Goal: Task Accomplishment & Management: Complete application form

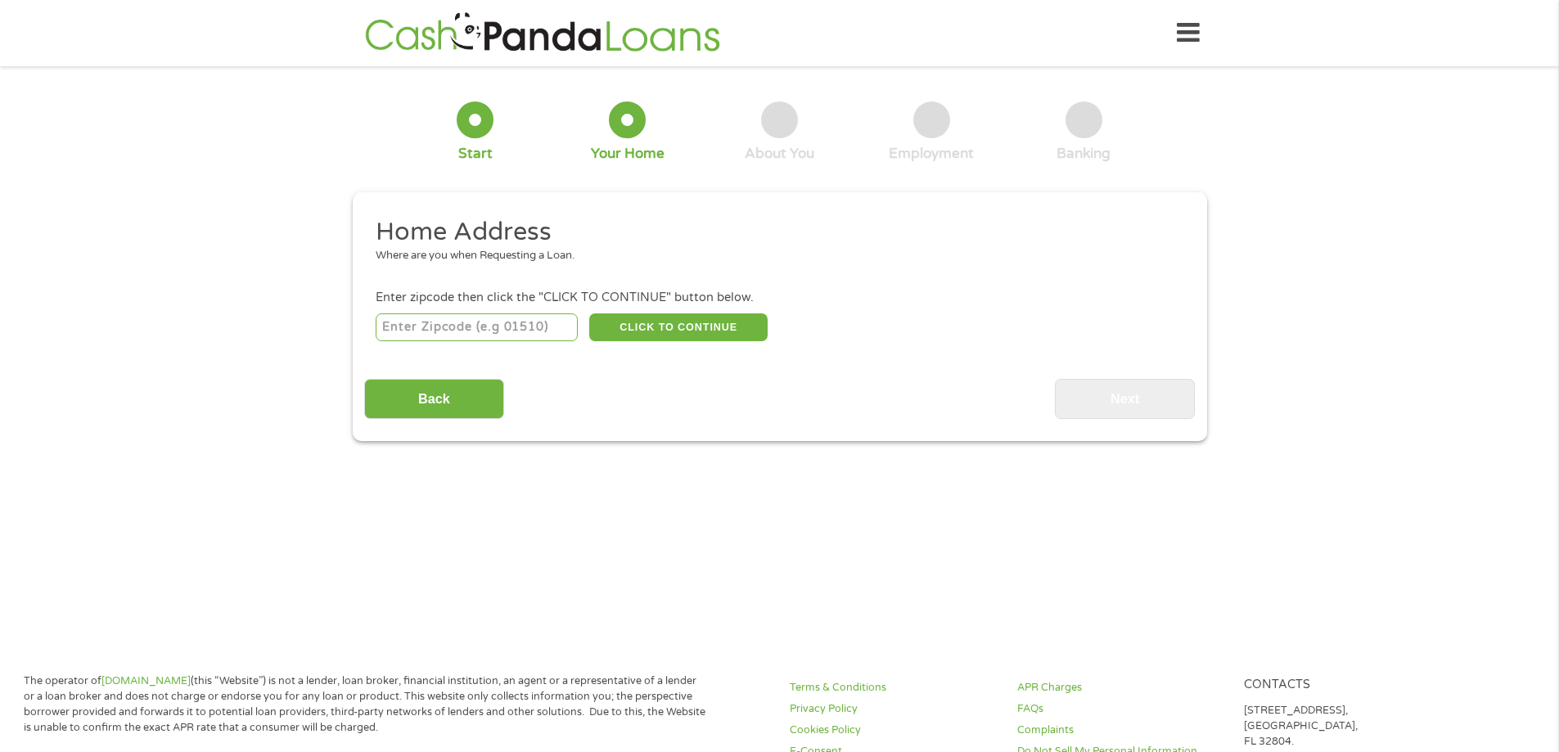
click at [522, 331] on input "number" at bounding box center [477, 327] width 202 height 28
type input "91801"
click at [649, 327] on button "CLICK TO CONTINUE" at bounding box center [678, 327] width 178 height 28
type input "91801"
type input "Alhambra"
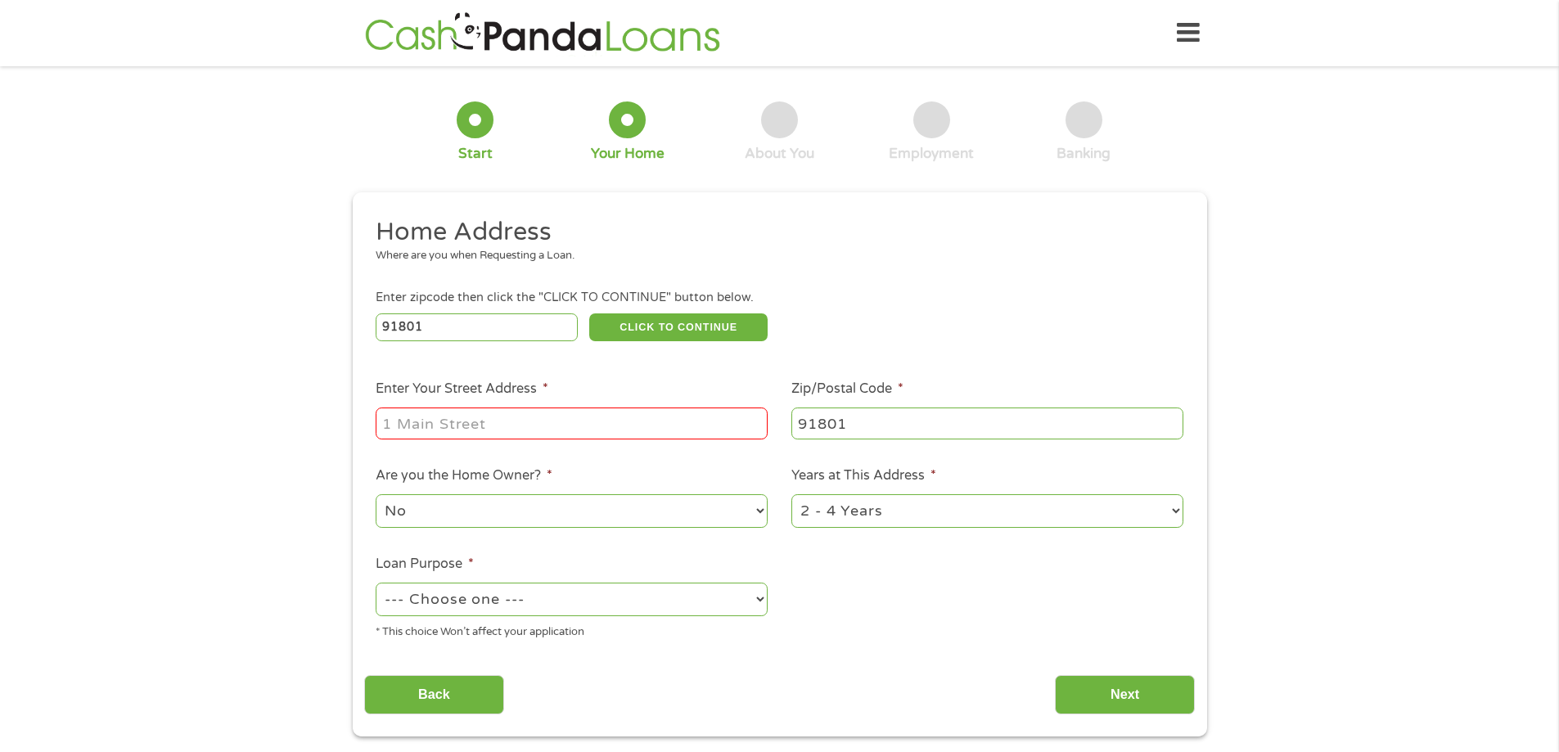
click at [538, 414] on input "Enter Your Street Address *" at bounding box center [572, 422] width 392 height 31
type input "1429 S 2ND ST APT F"
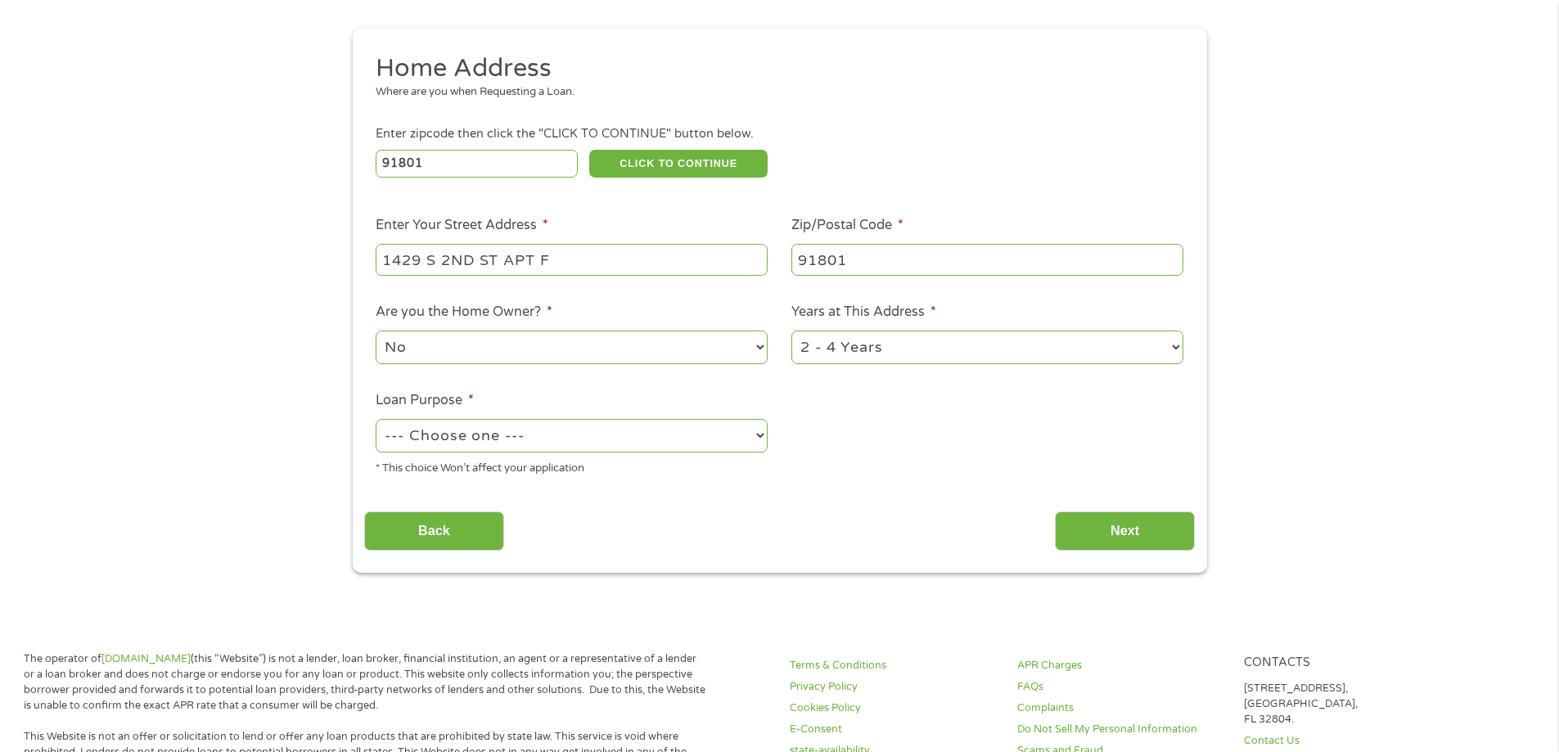
scroll to position [245, 0]
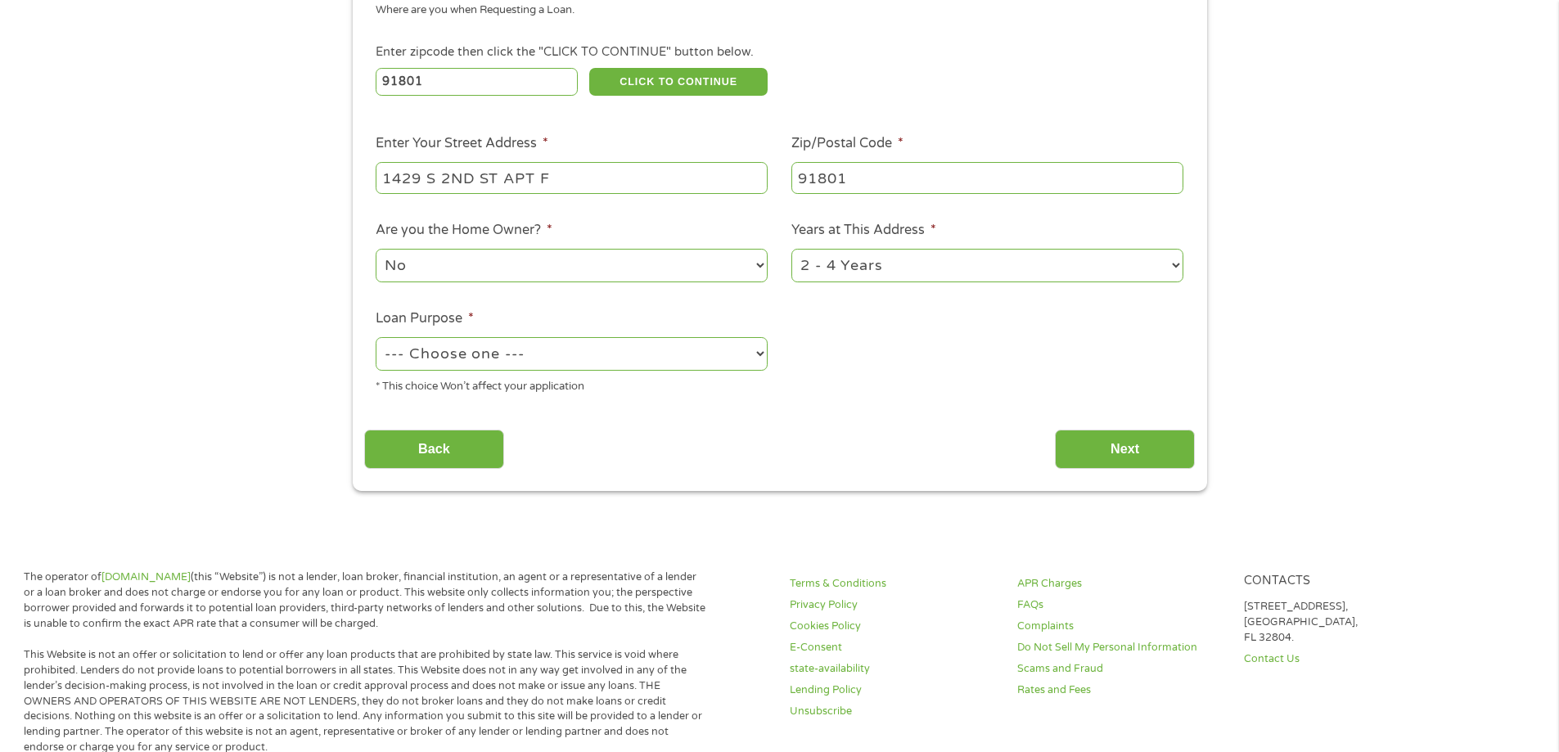
click at [844, 265] on select "1 Year or less 1 - 2 Years 2 - 4 Years Over 4 Years" at bounding box center [987, 266] width 392 height 34
select select "12months"
click at [791, 249] on select "1 Year or less 1 - 2 Years 2 - 4 Years Over 4 Years" at bounding box center [987, 266] width 392 height 34
click at [550, 362] on select "--- Choose one --- Pay Bills Debt Consolidation Home Improvement Major Purchase…" at bounding box center [572, 354] width 392 height 34
select select "paybills"
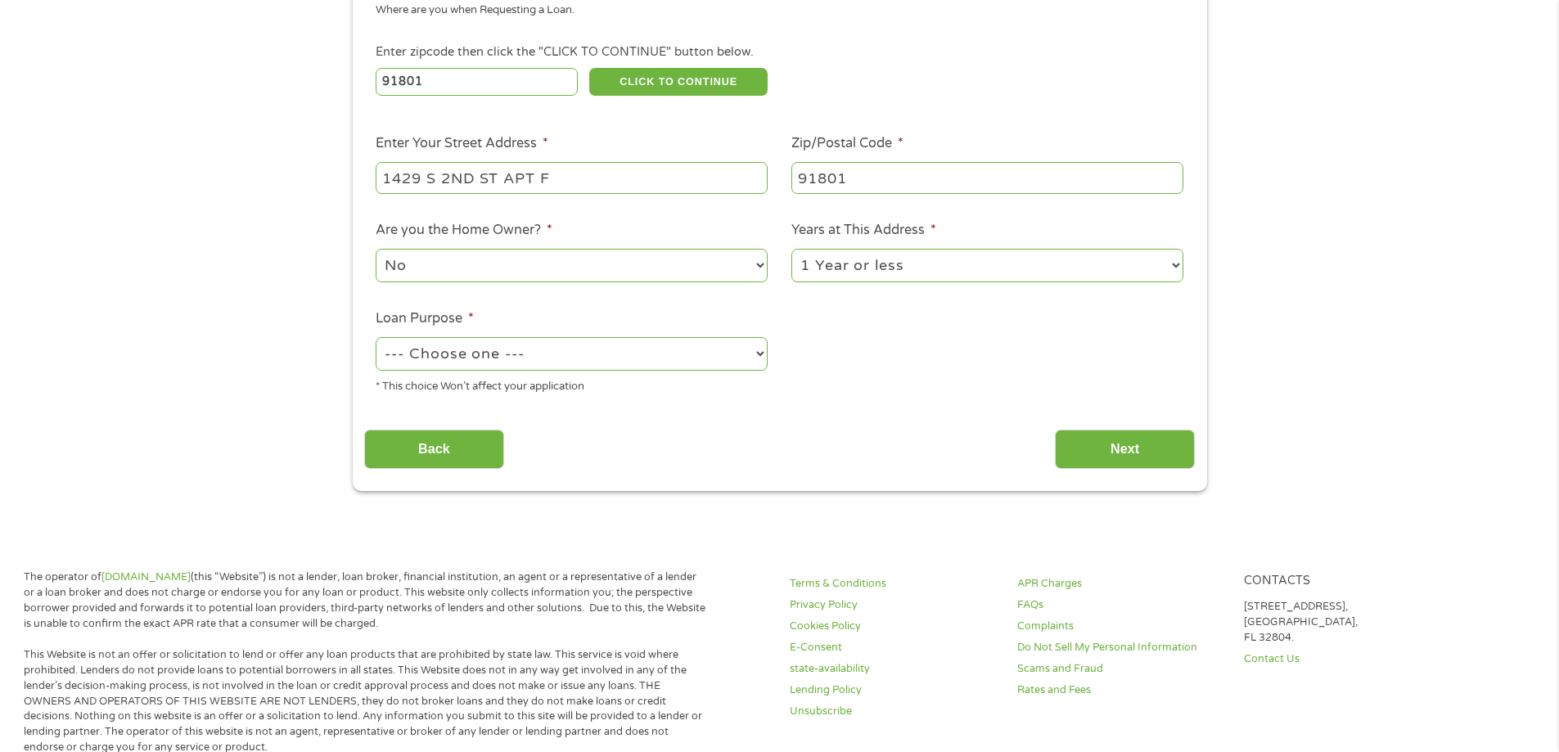
click at [376, 337] on select "--- Choose one --- Pay Bills Debt Consolidation Home Improvement Major Purchase…" at bounding box center [572, 354] width 392 height 34
click at [1109, 447] on input "Next" at bounding box center [1125, 450] width 140 height 40
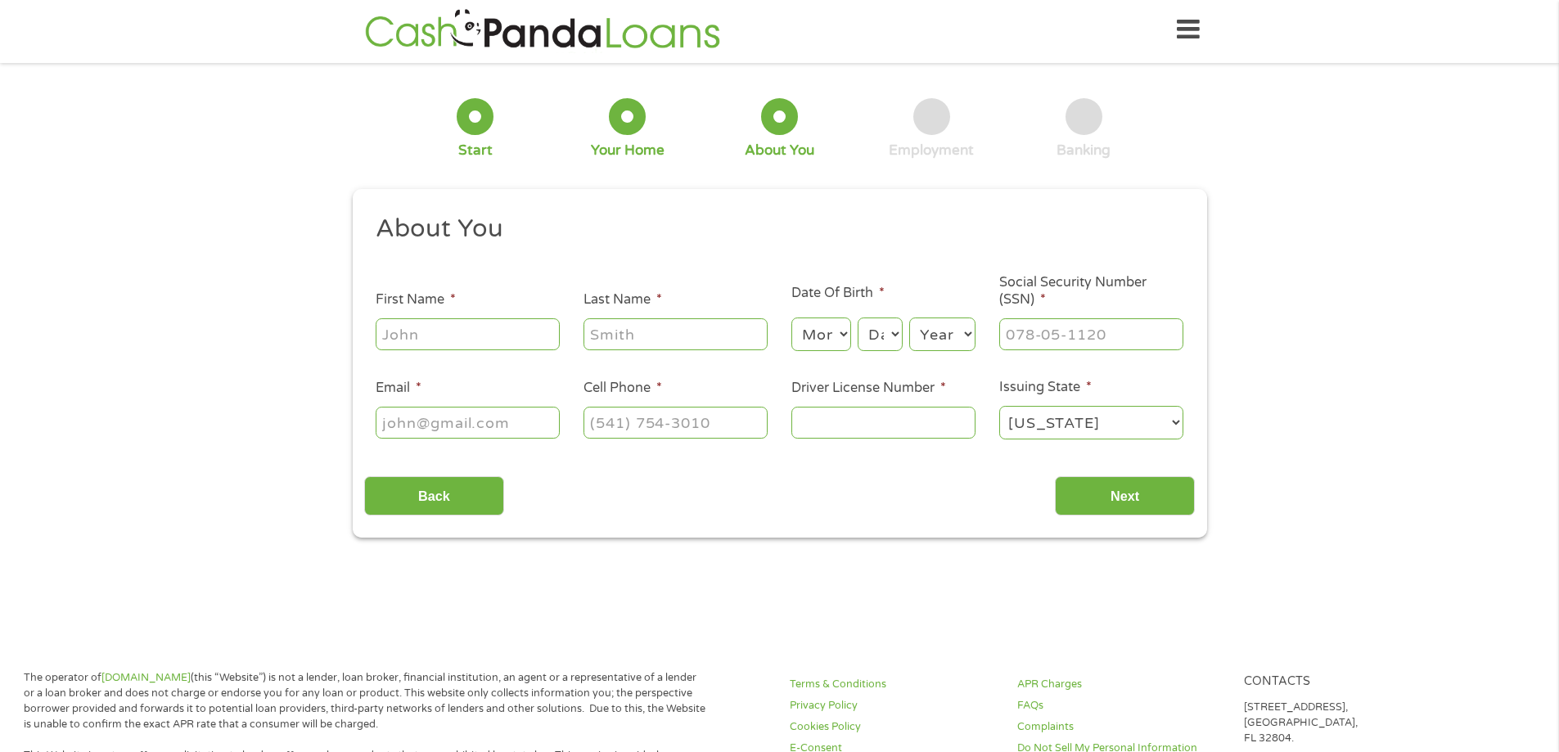
scroll to position [0, 0]
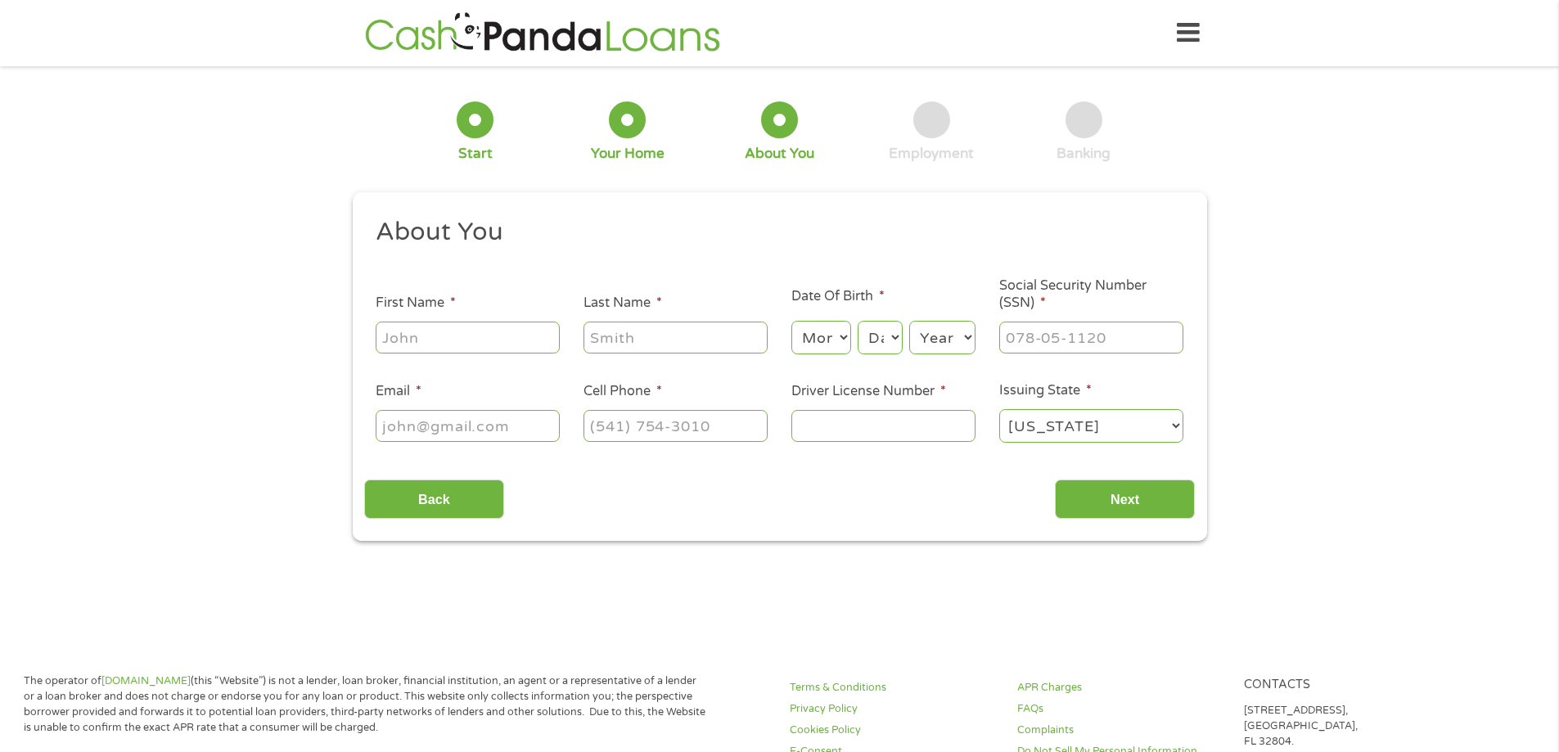
click at [461, 341] on input "First Name *" at bounding box center [468, 337] width 184 height 31
type input "[PERSON_NAME]"
type input "[EMAIL_ADDRESS][DOMAIN_NAME]"
type input "[PHONE_NUMBER]"
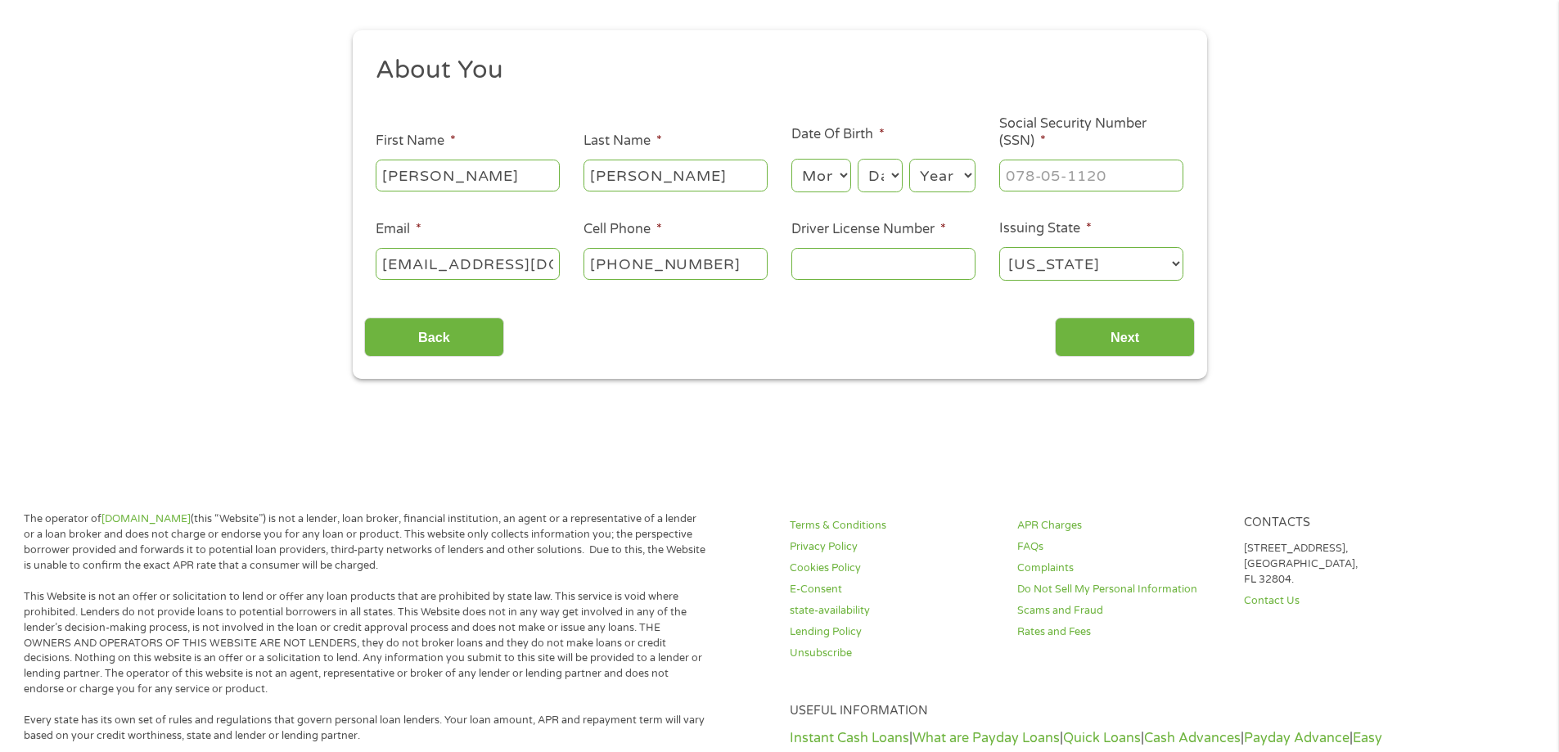
scroll to position [164, 0]
click at [840, 177] on select "Month 1 2 3 4 5 6 7 8 9 10 11 12" at bounding box center [821, 174] width 60 height 34
select select "3"
click at [791, 157] on select "Month 1 2 3 4 5 6 7 8 9 10 11 12" at bounding box center [821, 174] width 60 height 34
click at [891, 176] on select "Day 1 2 3 4 5 6 7 8 9 10 11 12 13 14 15 16 17 18 19 20 21 22 23 24 25 26 27 28 …" at bounding box center [879, 174] width 44 height 34
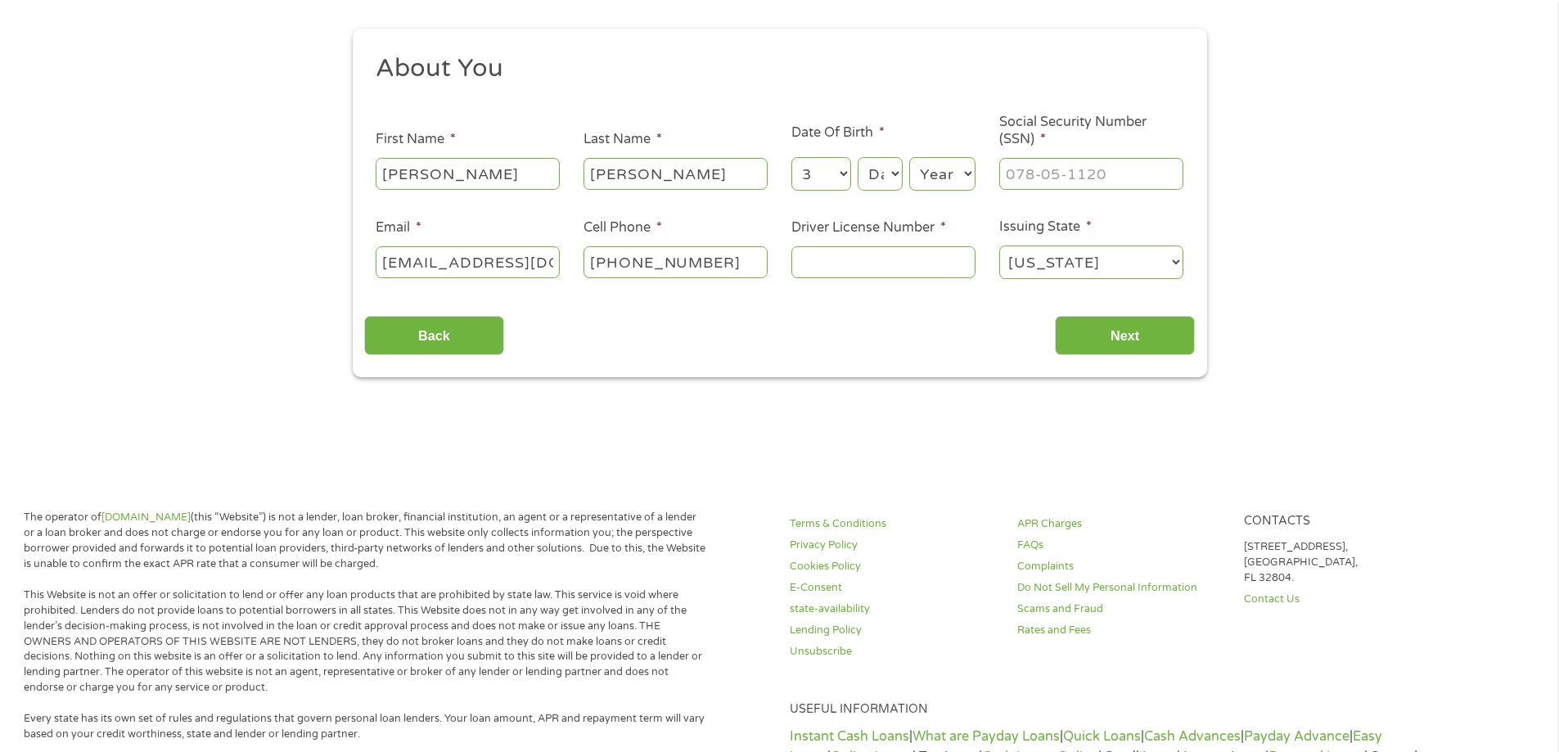
select select "30"
click at [857, 157] on select "Day 1 2 3 4 5 6 7 8 9 10 11 12 13 14 15 16 17 18 19 20 21 22 23 24 25 26 27 28 …" at bounding box center [879, 174] width 44 height 34
click at [955, 188] on select "Year [DATE] 2006 2005 2004 2003 2002 2001 2000 1999 1998 1997 1996 1995 1994 19…" at bounding box center [942, 174] width 66 height 34
select select "1970"
click at [909, 157] on select "Year [DATE] 2006 2005 2004 2003 2002 2001 2000 1999 1998 1997 1996 1995 1994 19…" at bounding box center [942, 174] width 66 height 34
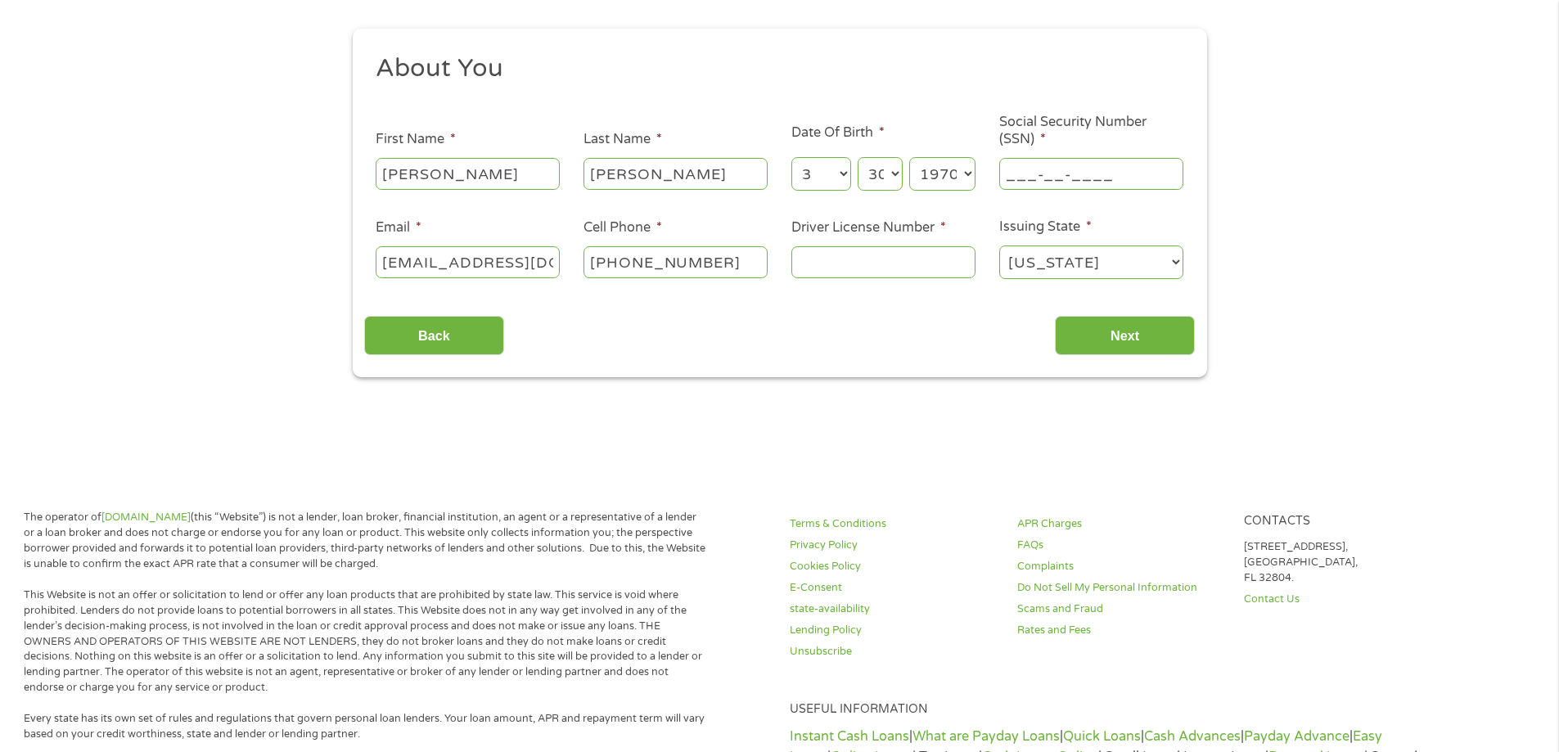
click at [1025, 177] on input "___-__-____" at bounding box center [1091, 173] width 184 height 31
type input "569-55-6382"
drag, startPoint x: 378, startPoint y: 272, endPoint x: 816, endPoint y: 277, distance: 437.7
click at [816, 277] on ul "About You This field is hidden when viewing the form Title * --- Choose one ---…" at bounding box center [779, 172] width 830 height 241
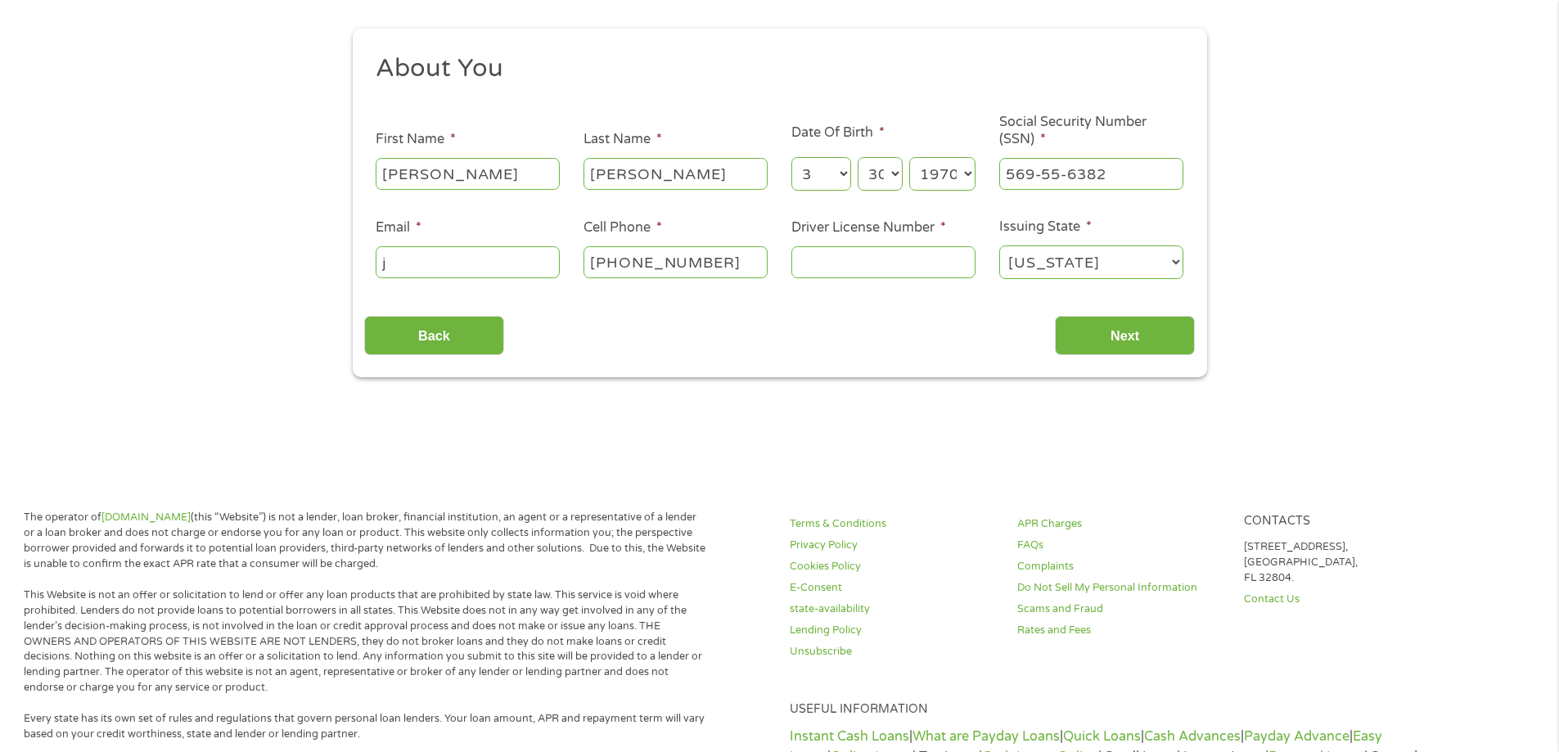
scroll to position [0, 0]
type input "[EMAIL_ADDRESS][DOMAIN_NAME]"
type input "A1921985"
click at [1114, 338] on input "Next" at bounding box center [1125, 336] width 140 height 40
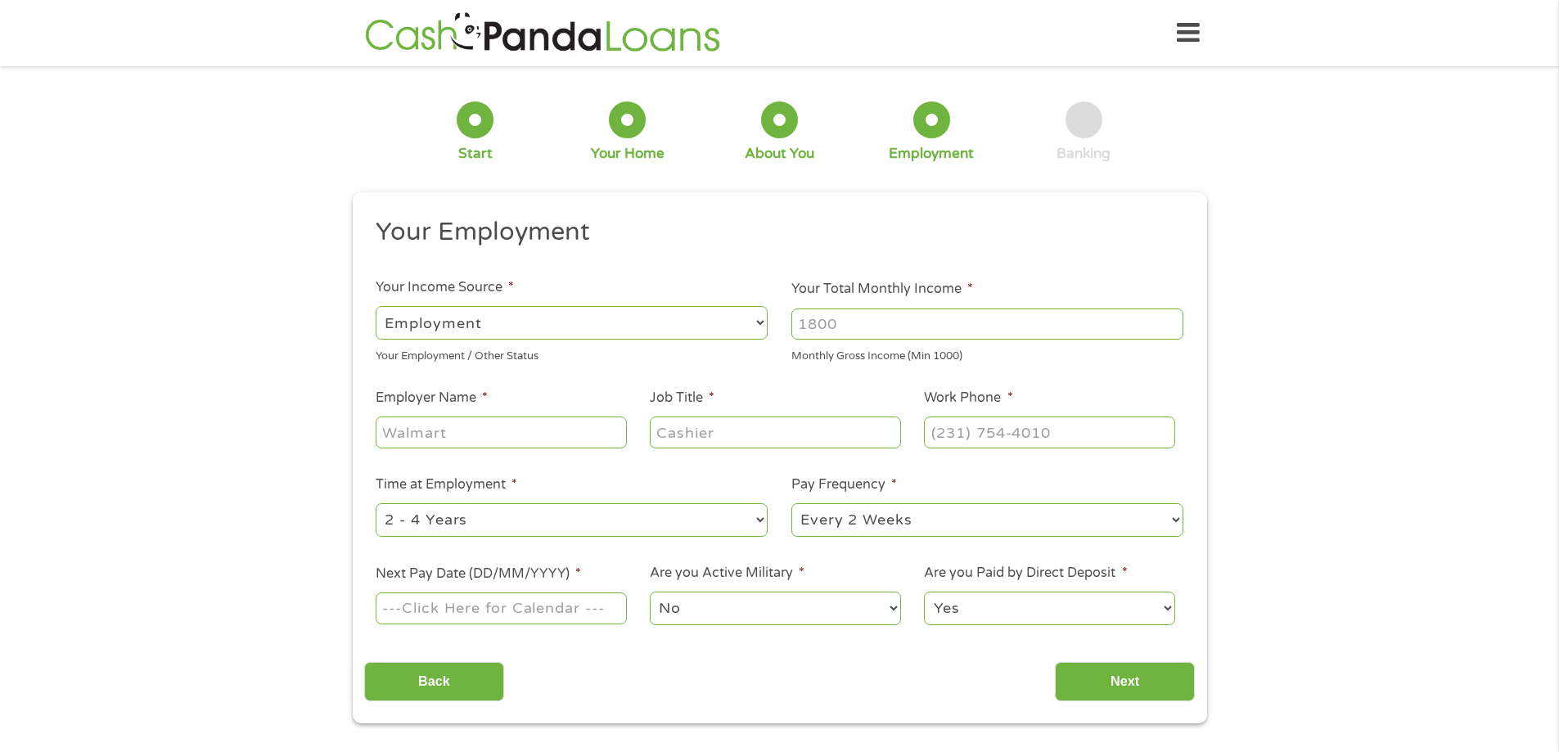
click at [879, 334] on input "Your Total Monthly Income *" at bounding box center [987, 323] width 392 height 31
type input "7800"
click at [569, 439] on input "Employer Name *" at bounding box center [501, 431] width 250 height 31
type input "NKSF"
type input "Account Executive"
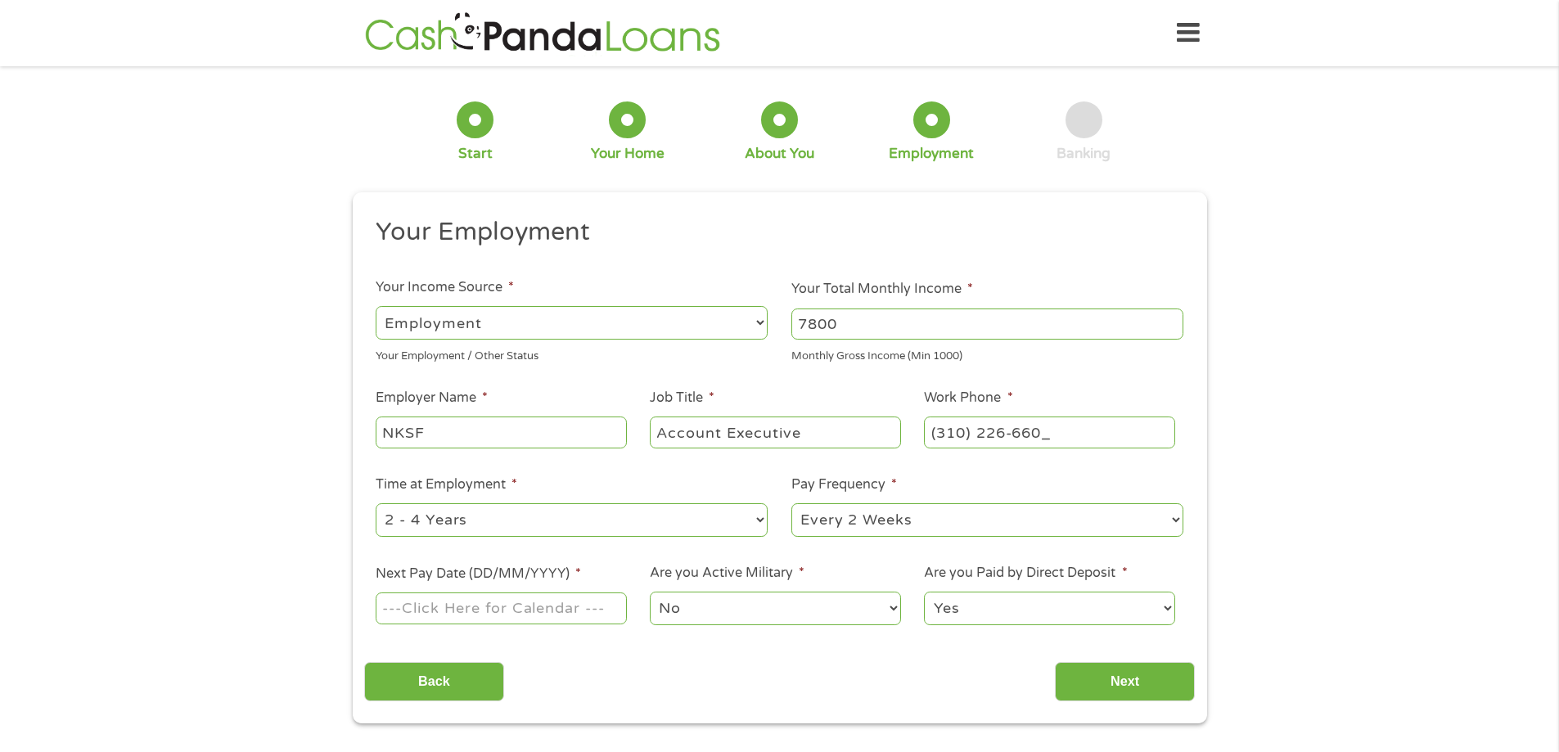
type input "[PHONE_NUMBER]"
click at [459, 532] on select "--- Choose one --- 1 Year or less 1 - 2 Years 2 - 4 Years Over 4 Years" at bounding box center [572, 520] width 392 height 34
select select "60months"
click at [376, 503] on select "--- Choose one --- 1 Year or less 1 - 2 Years 2 - 4 Years Over 4 Years" at bounding box center [572, 520] width 392 height 34
click at [835, 522] on select "--- Choose one --- Every 2 Weeks Every Week Monthly Semi-Monthly" at bounding box center [987, 520] width 392 height 34
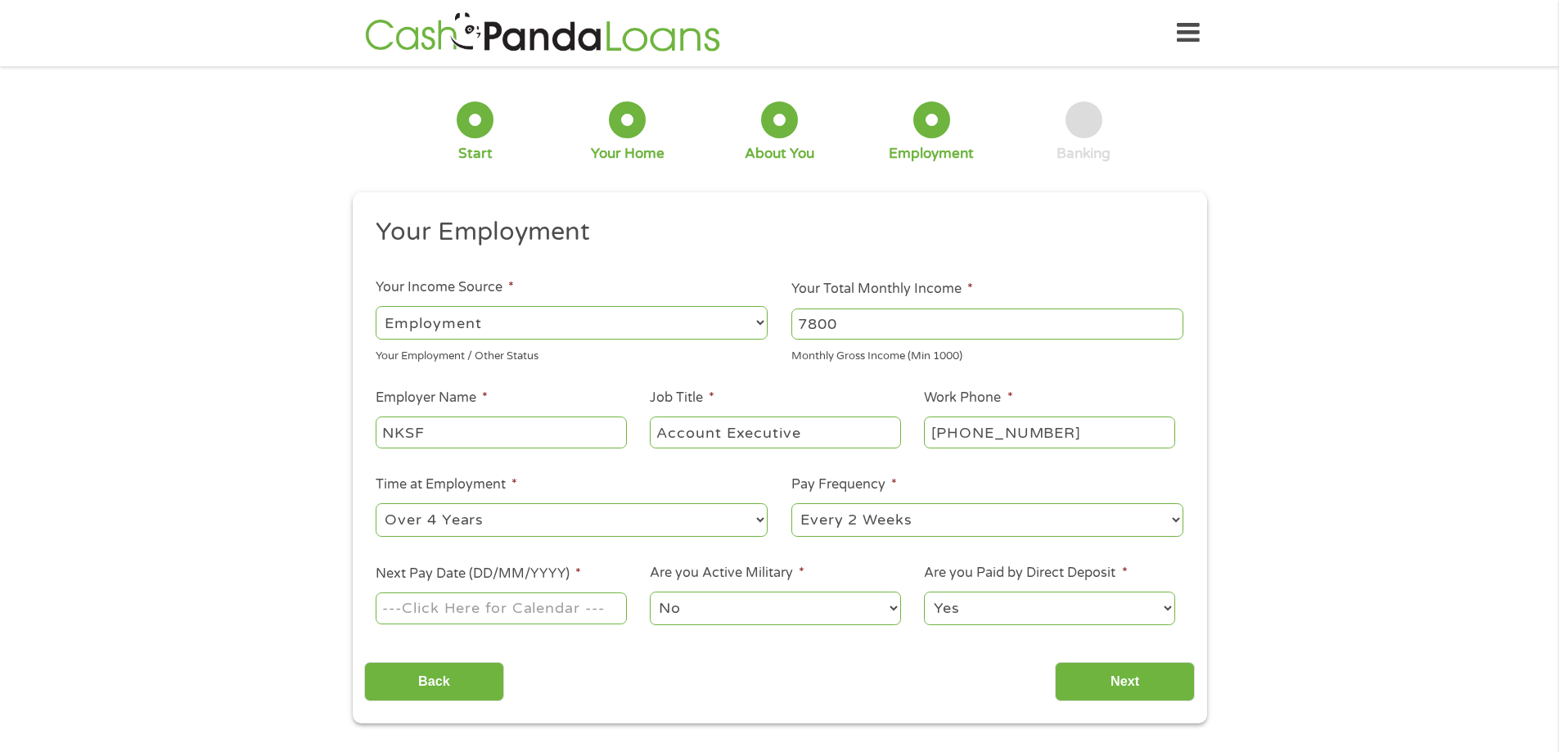
select select "semimonthly"
click at [791, 503] on select "--- Choose one --- Every 2 Weeks Every Week Monthly Semi-Monthly" at bounding box center [987, 520] width 392 height 34
click at [495, 605] on input "Next Pay Date (DD/MM/YYYY) *" at bounding box center [501, 607] width 250 height 31
type input "[DATE]"
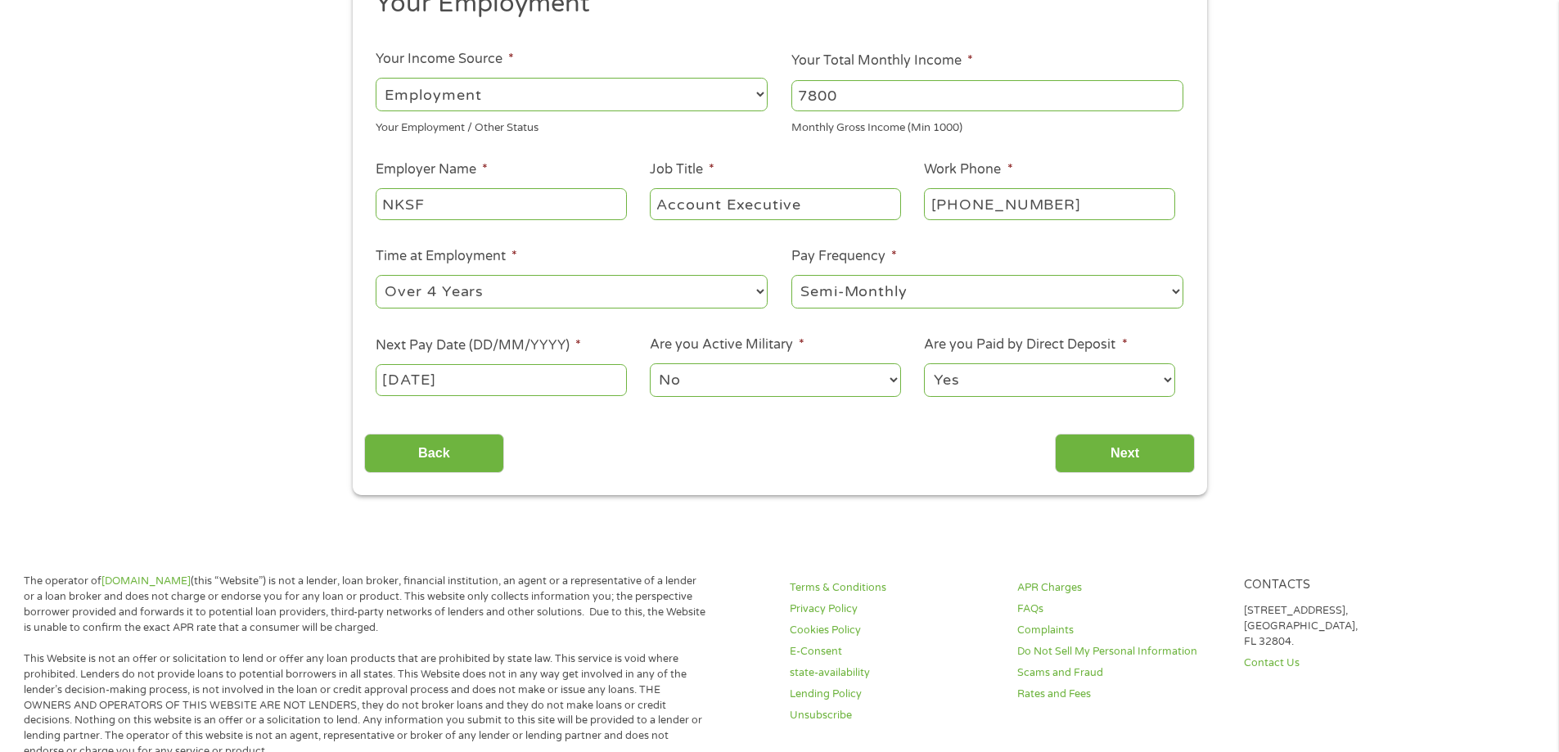
scroll to position [245, 0]
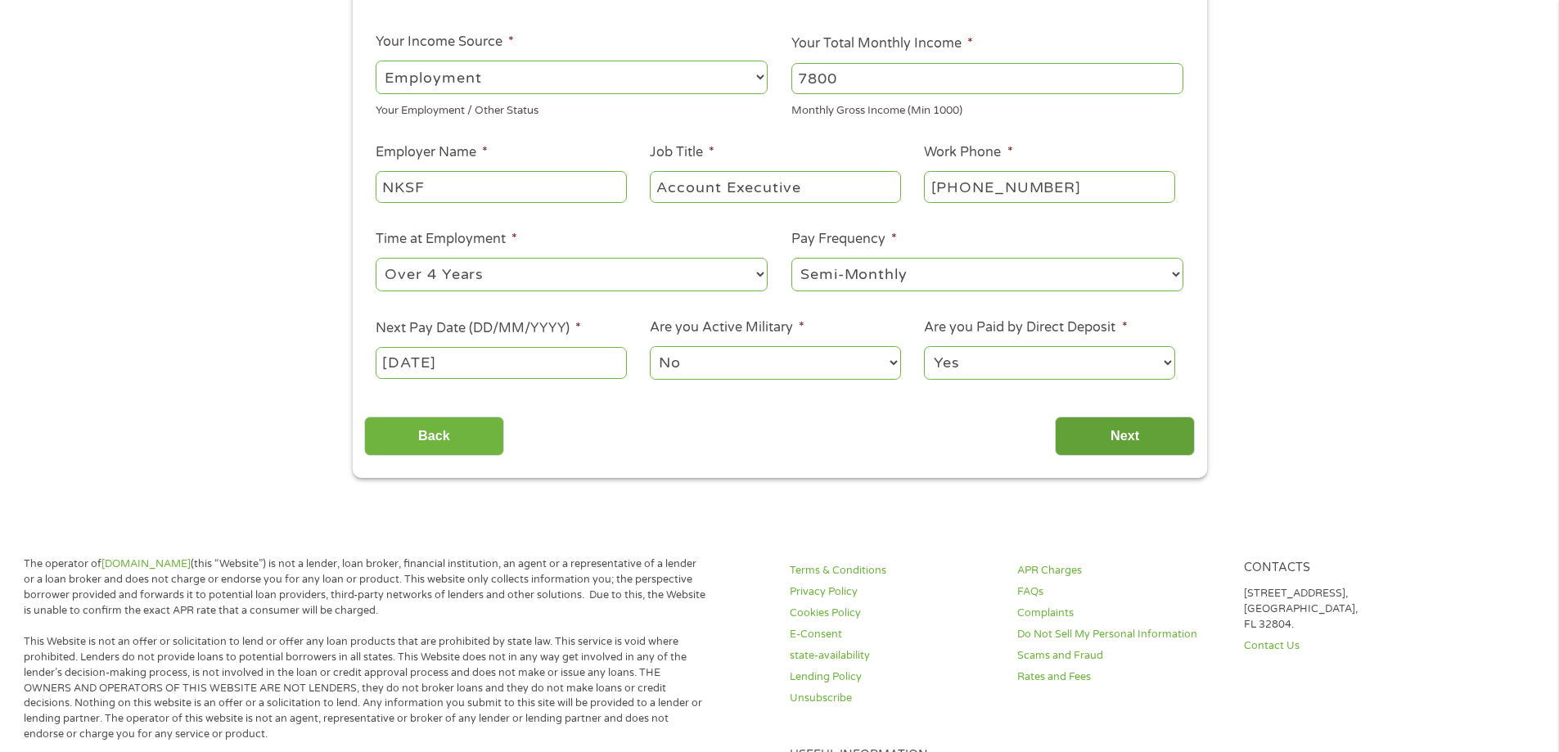
click at [1118, 441] on input "Next" at bounding box center [1125, 436] width 140 height 40
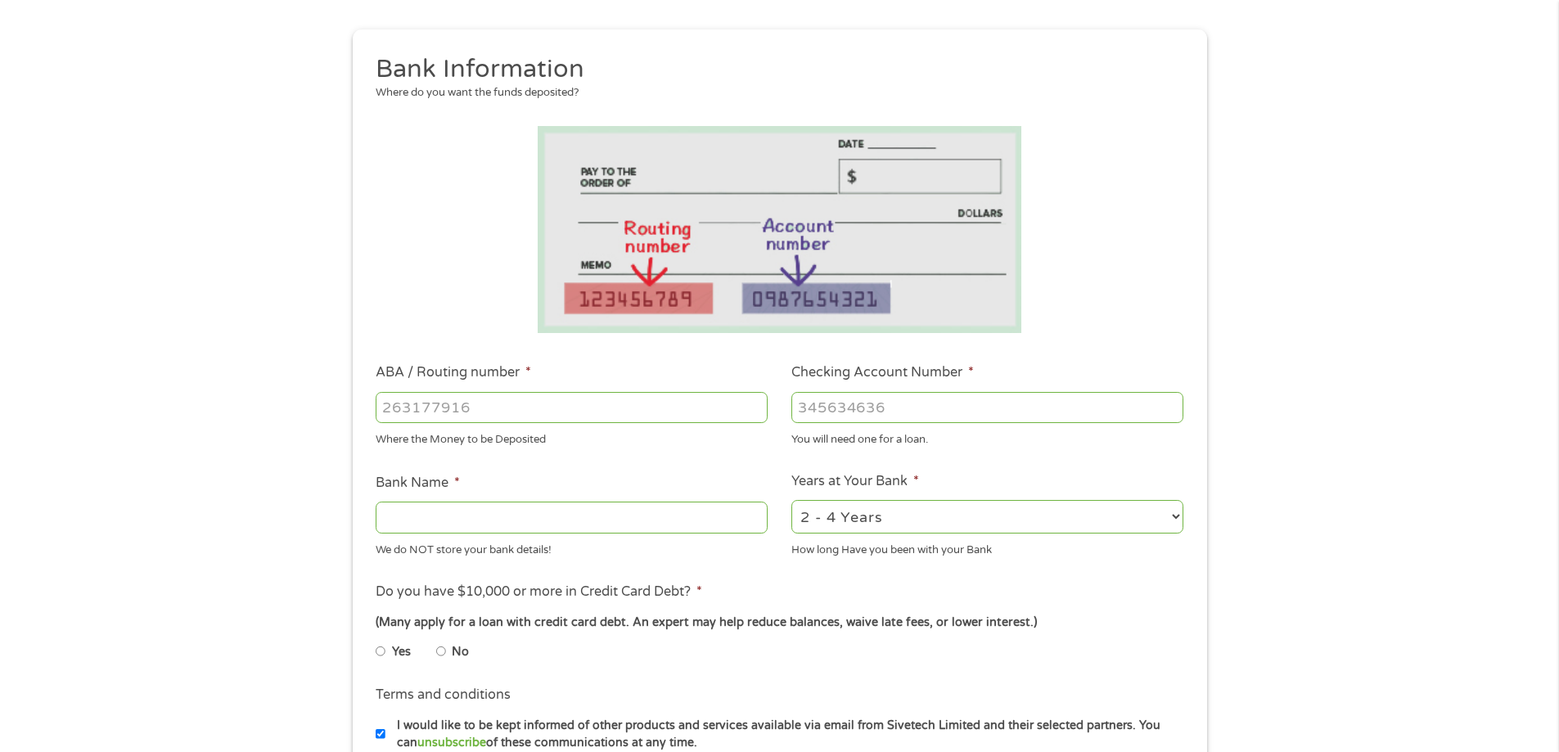
scroll to position [164, 0]
click at [514, 412] on input "ABA / Routing number *" at bounding box center [572, 406] width 392 height 31
type input "121042882"
type input "[PERSON_NAME] FARGO BANK NA"
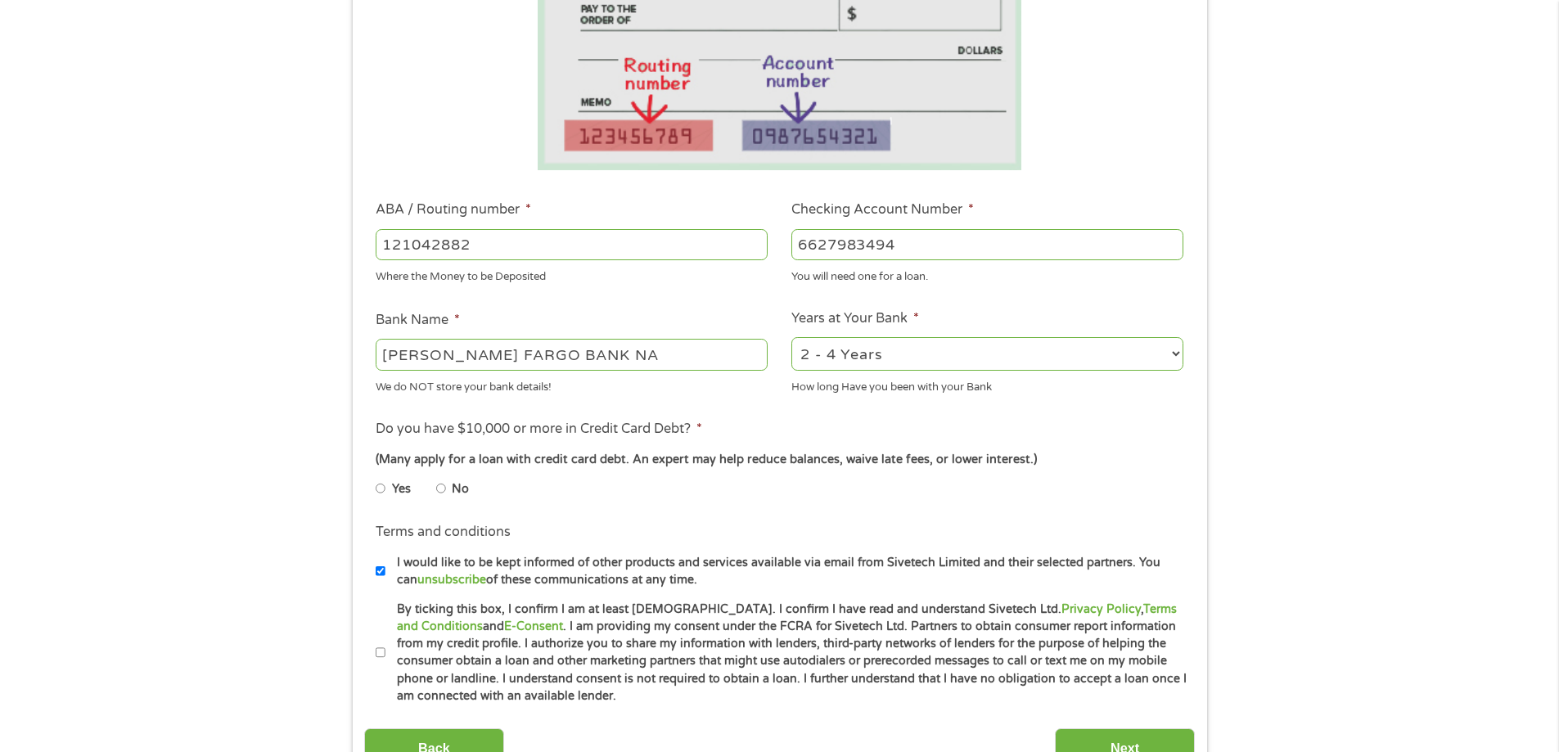
scroll to position [327, 0]
type input "6627983494"
click at [452, 488] on label "No" at bounding box center [460, 488] width 17 height 18
click at [446, 488] on input "No" at bounding box center [441, 487] width 10 height 26
radio input "true"
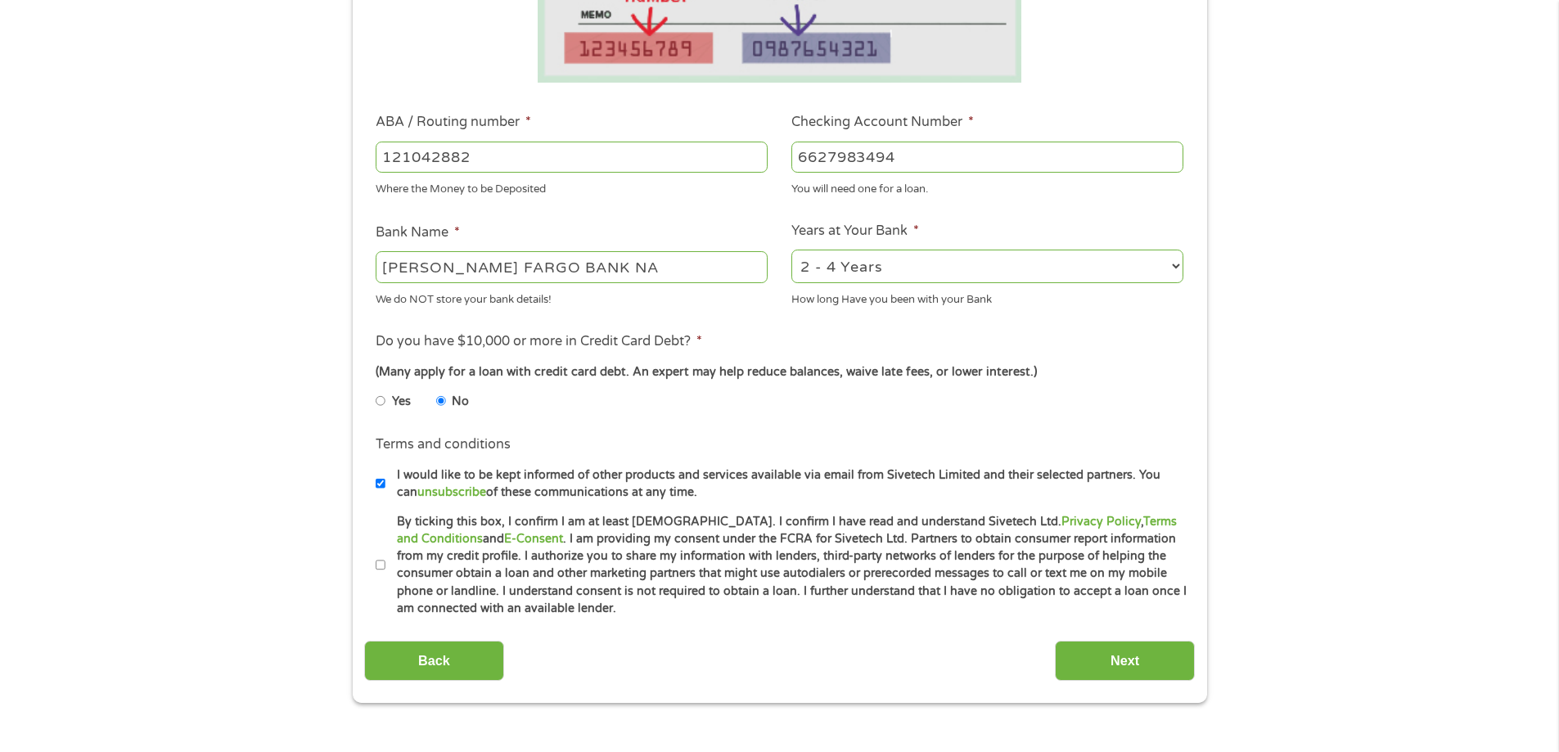
scroll to position [491, 0]
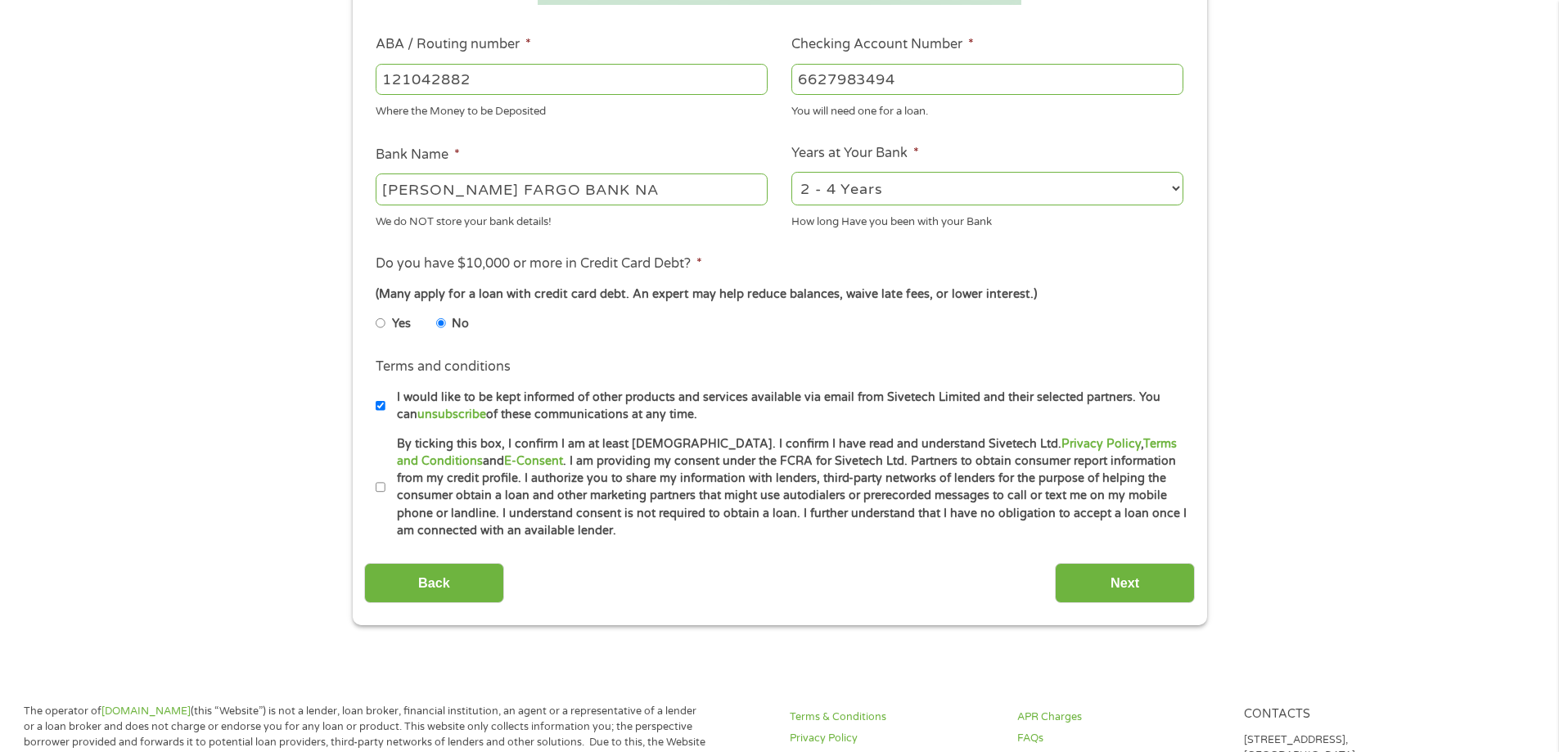
click at [384, 324] on input "Yes" at bounding box center [381, 323] width 10 height 26
radio input "true"
click at [381, 406] on input "I would like to be kept informed of other products and services available via e…" at bounding box center [381, 406] width 10 height 26
checkbox input "false"
click at [377, 484] on input "By ticking this box, I confirm I am at least [DEMOGRAPHIC_DATA]. I confirm I ha…" at bounding box center [381, 488] width 10 height 26
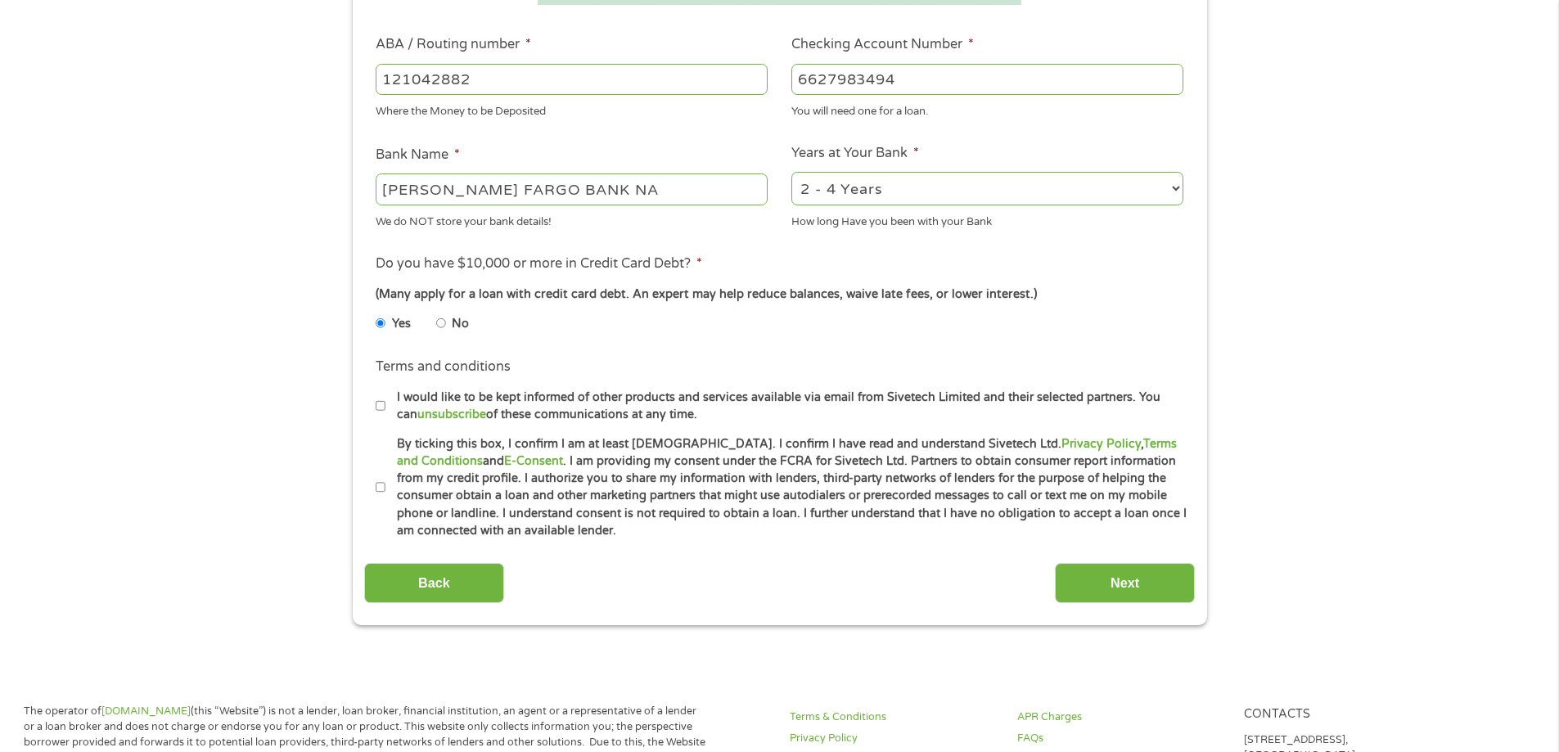
checkbox input "true"
click at [1111, 595] on input "Next" at bounding box center [1125, 583] width 140 height 40
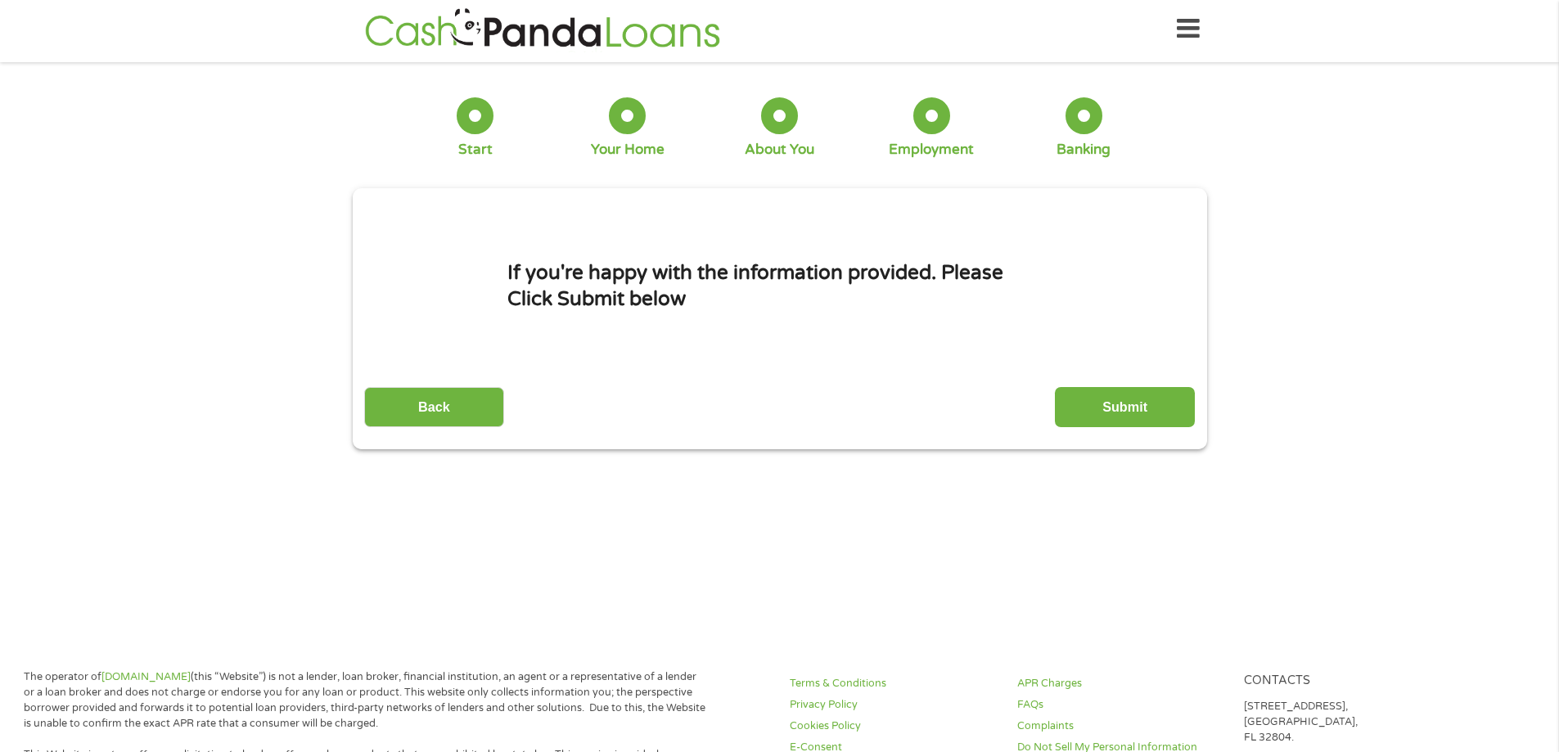
scroll to position [0, 0]
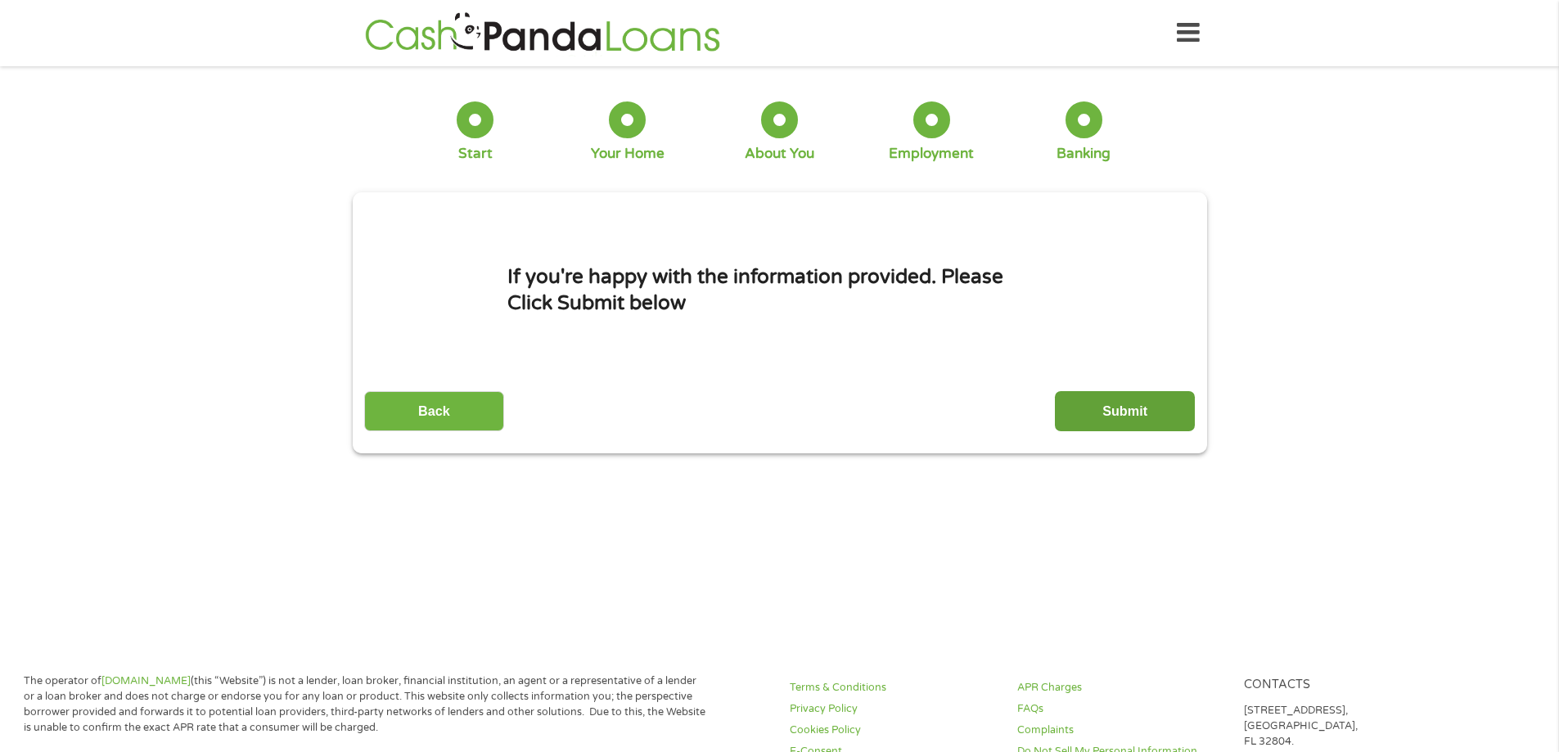
click at [1117, 404] on input "Submit" at bounding box center [1125, 411] width 140 height 40
